Goal: Navigation & Orientation: Find specific page/section

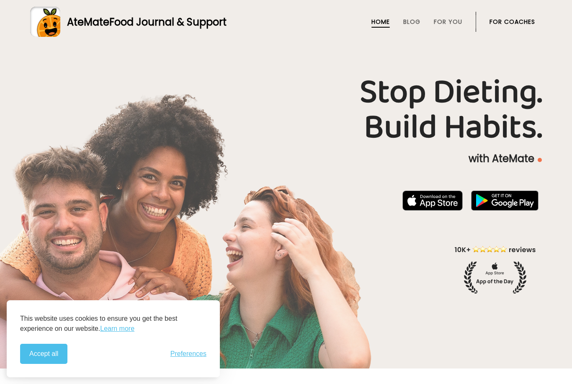
click at [300, 219] on div "Stop Dieting. Build Habits. with AteMate" at bounding box center [286, 184] width 572 height 218
click at [47, 356] on button "Accept all" at bounding box center [43, 354] width 47 height 20
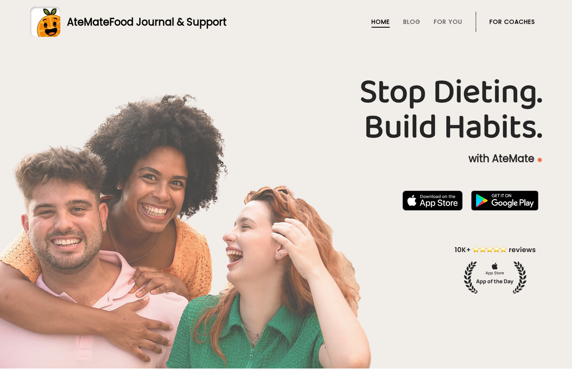
click at [449, 22] on link "For You" at bounding box center [447, 21] width 28 height 7
click at [425, 210] on img at bounding box center [432, 200] width 60 height 20
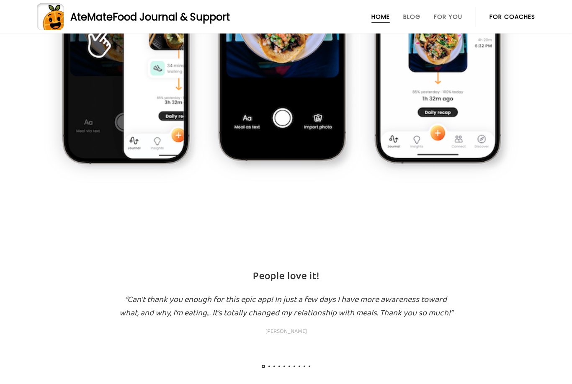
scroll to position [644, 0]
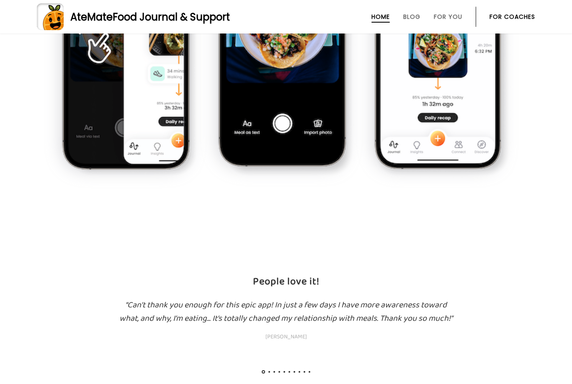
click at [515, 18] on link "For Coaches" at bounding box center [512, 16] width 46 height 7
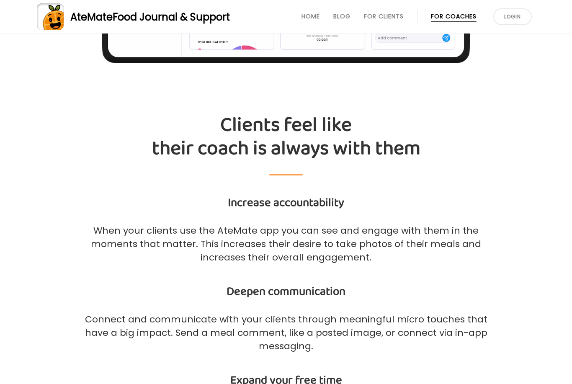
scroll to position [946, 0]
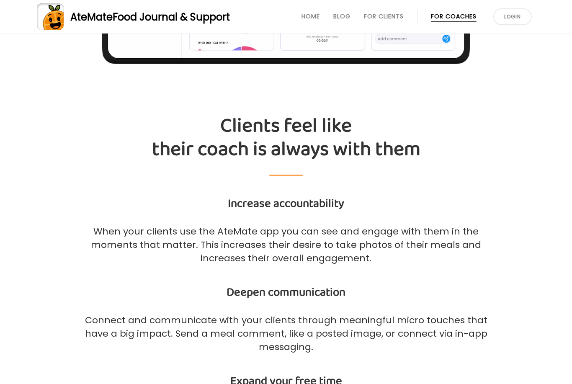
click at [380, 15] on link "For Clients" at bounding box center [384, 16] width 40 height 7
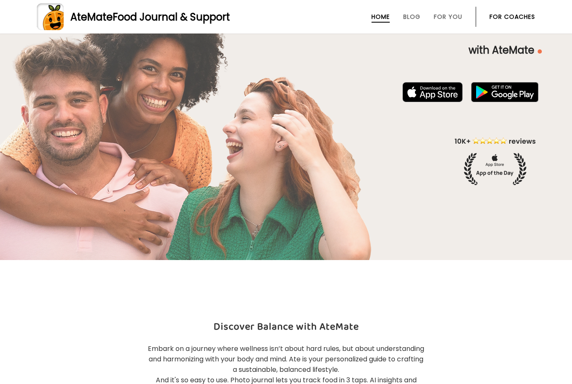
scroll to position [107, 0]
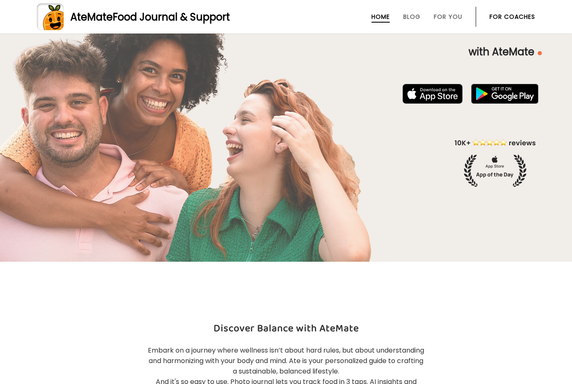
click at [446, 19] on link "For You" at bounding box center [447, 16] width 28 height 7
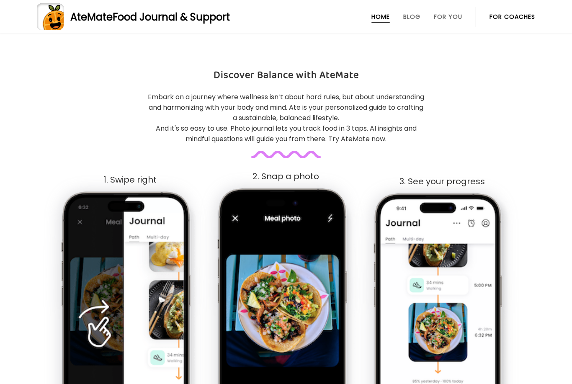
scroll to position [360, 0]
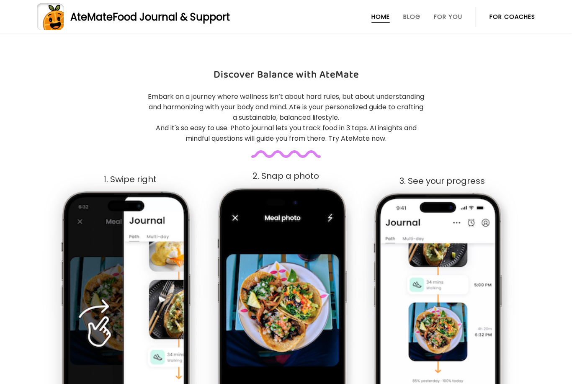
click at [412, 19] on link "Blog" at bounding box center [411, 16] width 17 height 7
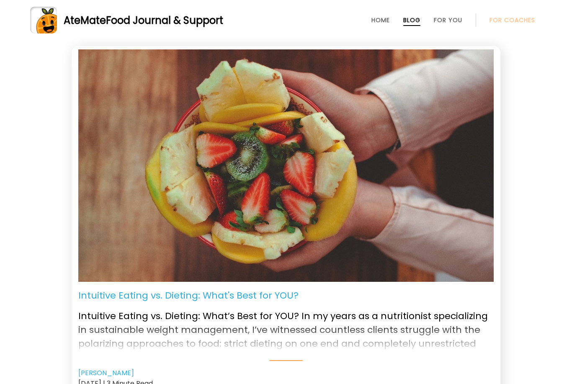
click at [380, 20] on link "Home" at bounding box center [380, 20] width 18 height 7
